Goal: Information Seeking & Learning: Learn about a topic

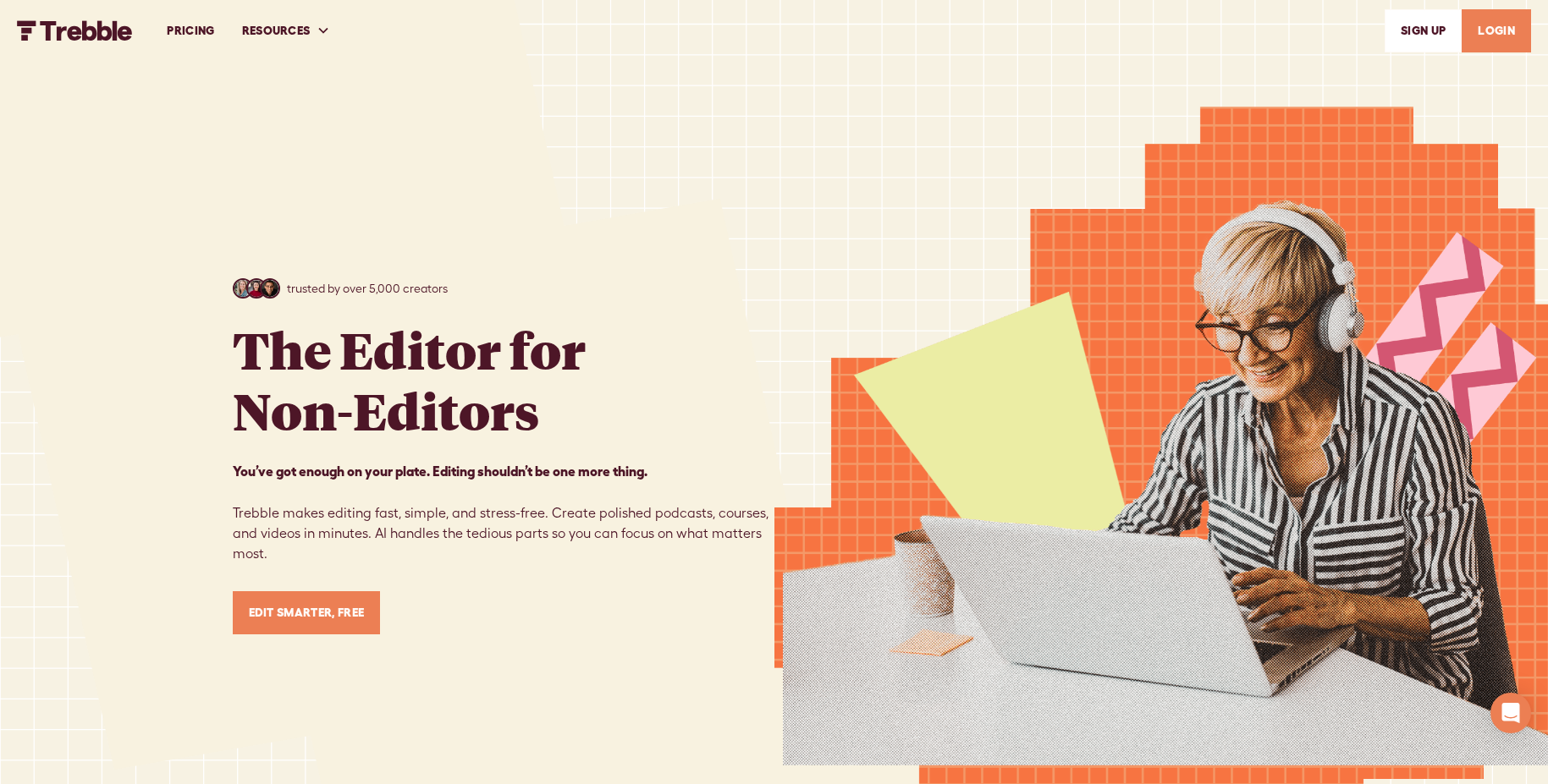
click at [212, 34] on link "PRICING" at bounding box center [190, 31] width 74 height 58
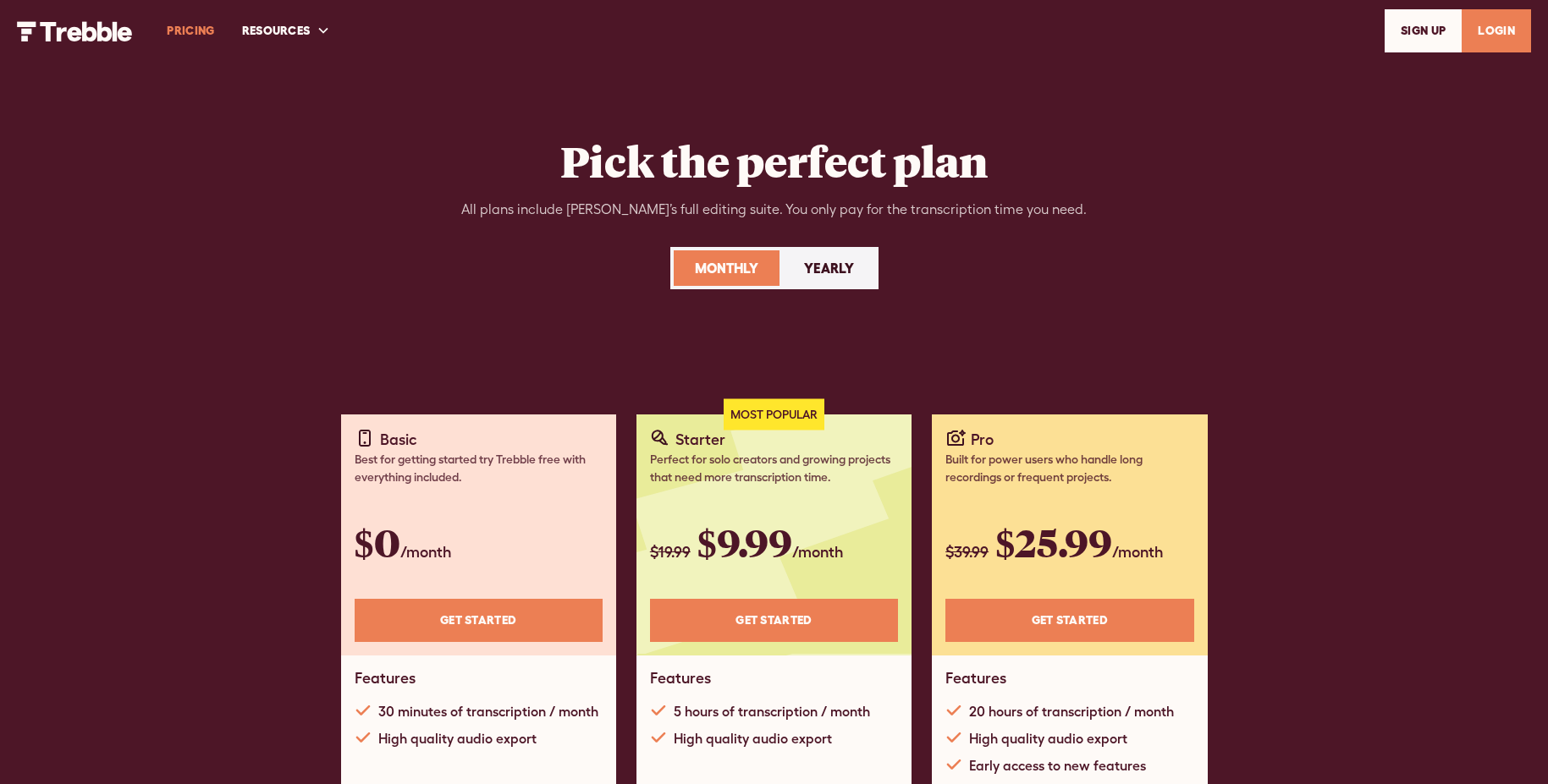
scroll to position [90, 0]
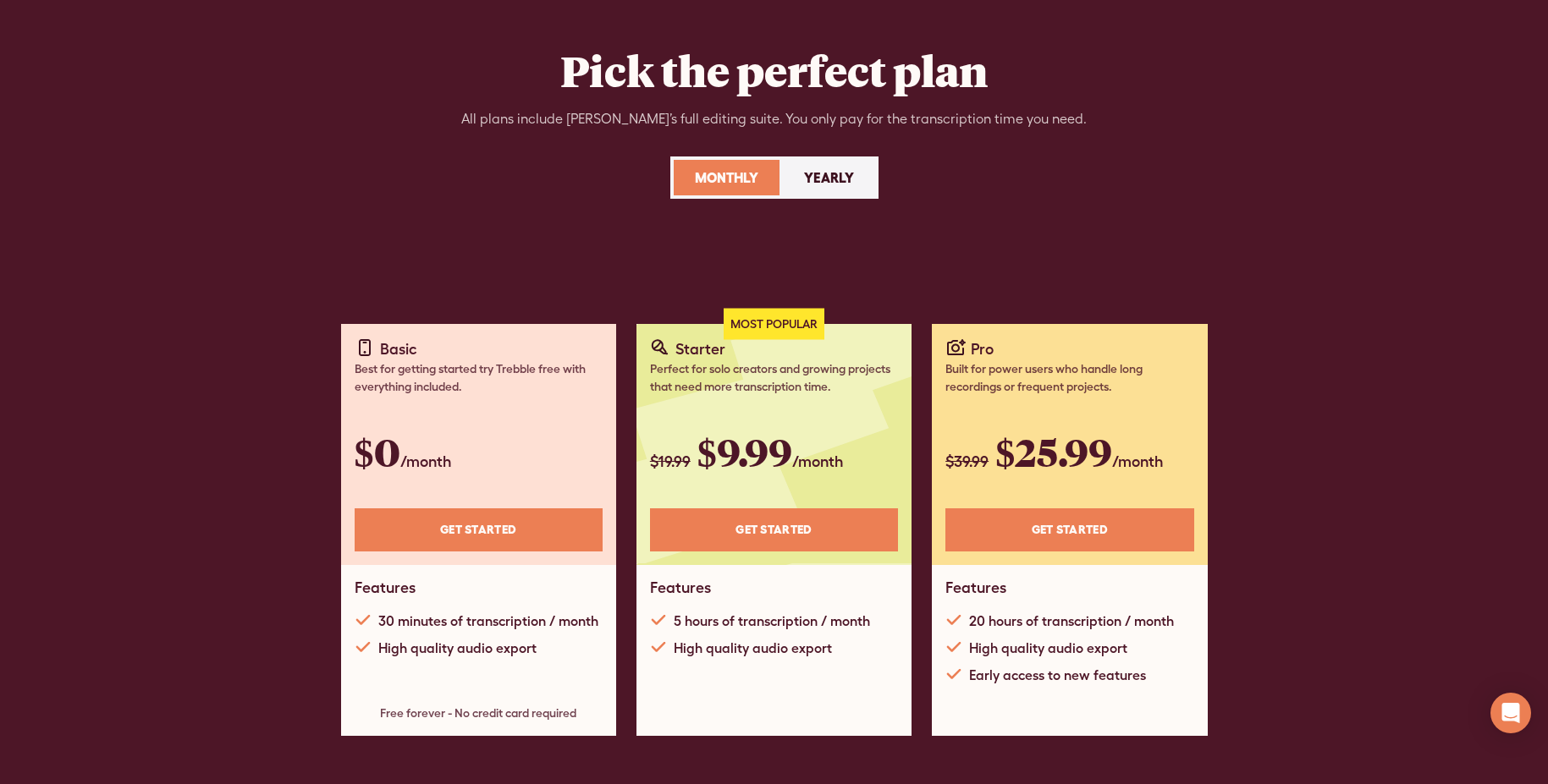
click at [839, 169] on div "Yearly" at bounding box center [829, 178] width 50 height 21
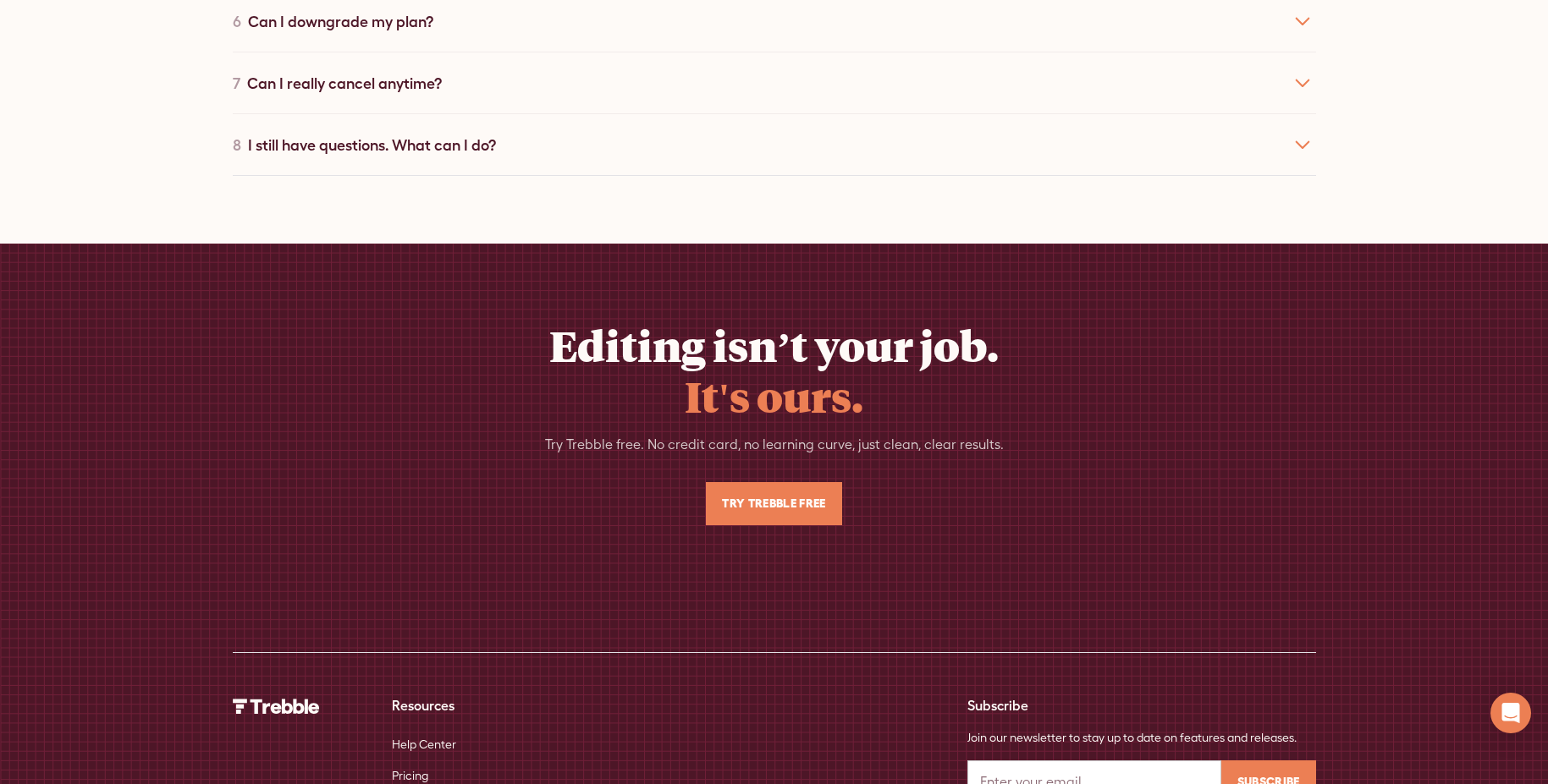
scroll to position [3930, 0]
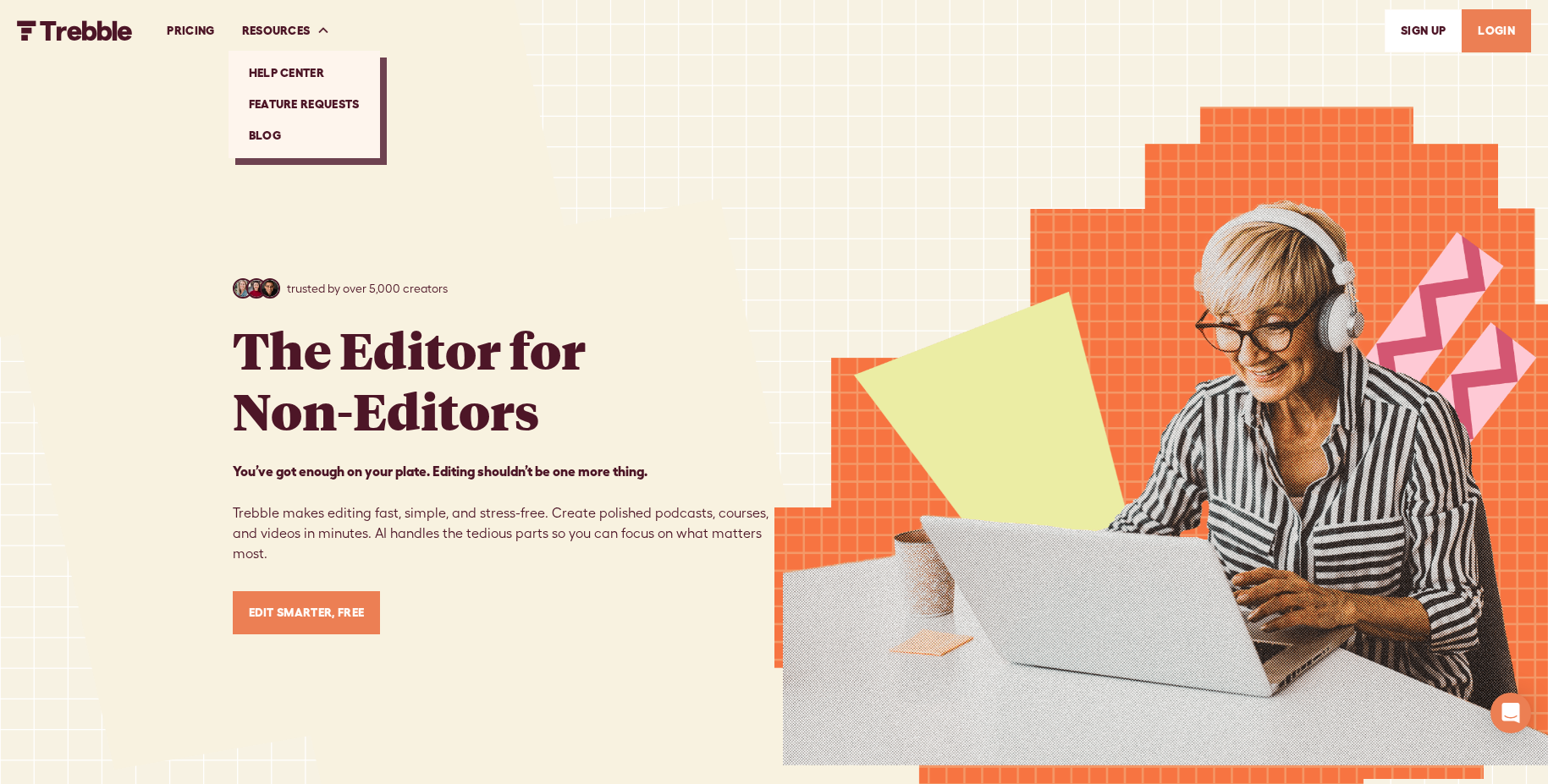
click at [339, 107] on link "Feature Requests" at bounding box center [304, 104] width 138 height 31
click at [199, 36] on link "PRICING" at bounding box center [190, 31] width 74 height 58
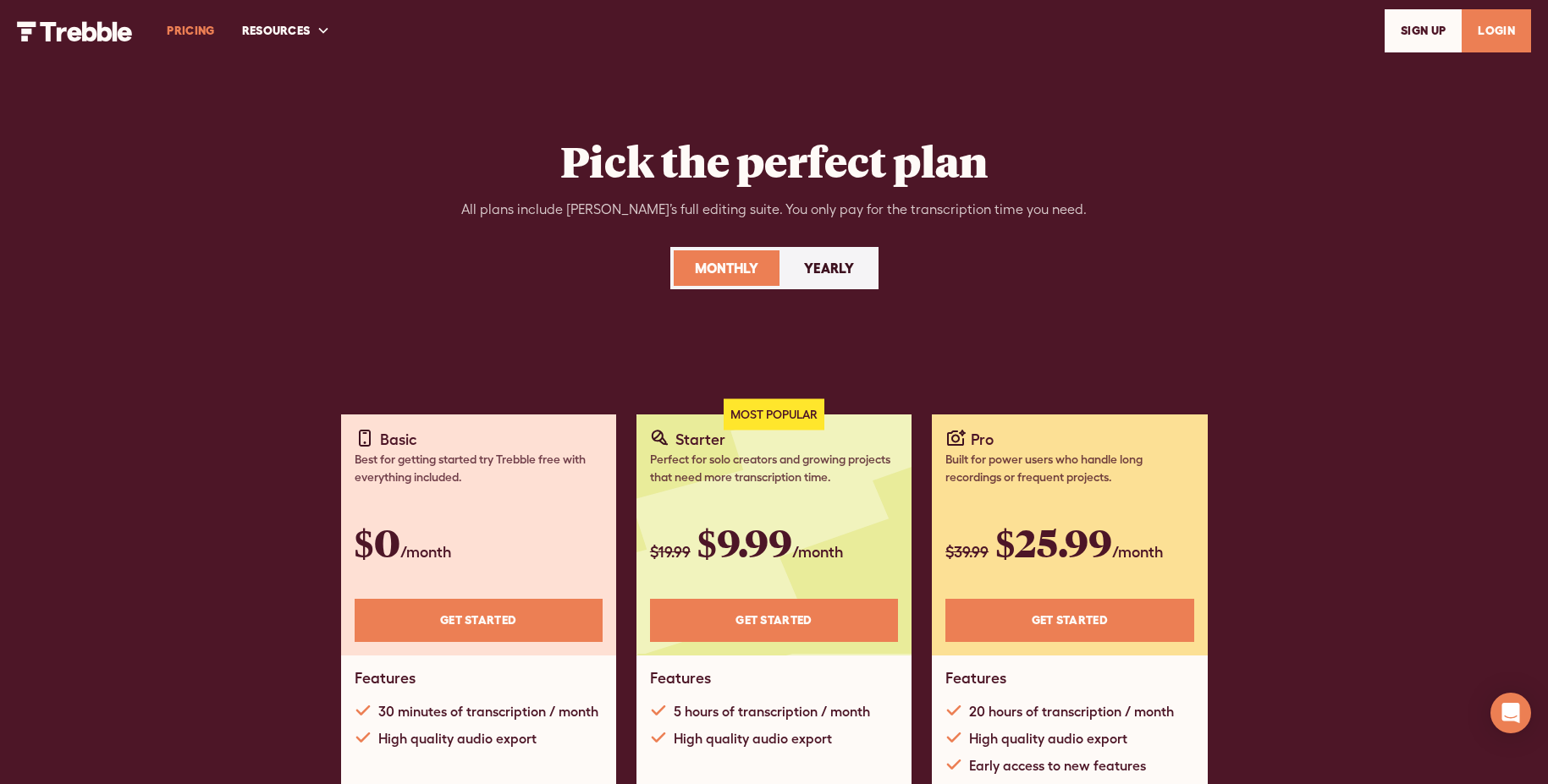
scroll to position [90, 0]
